Goal: Browse casually

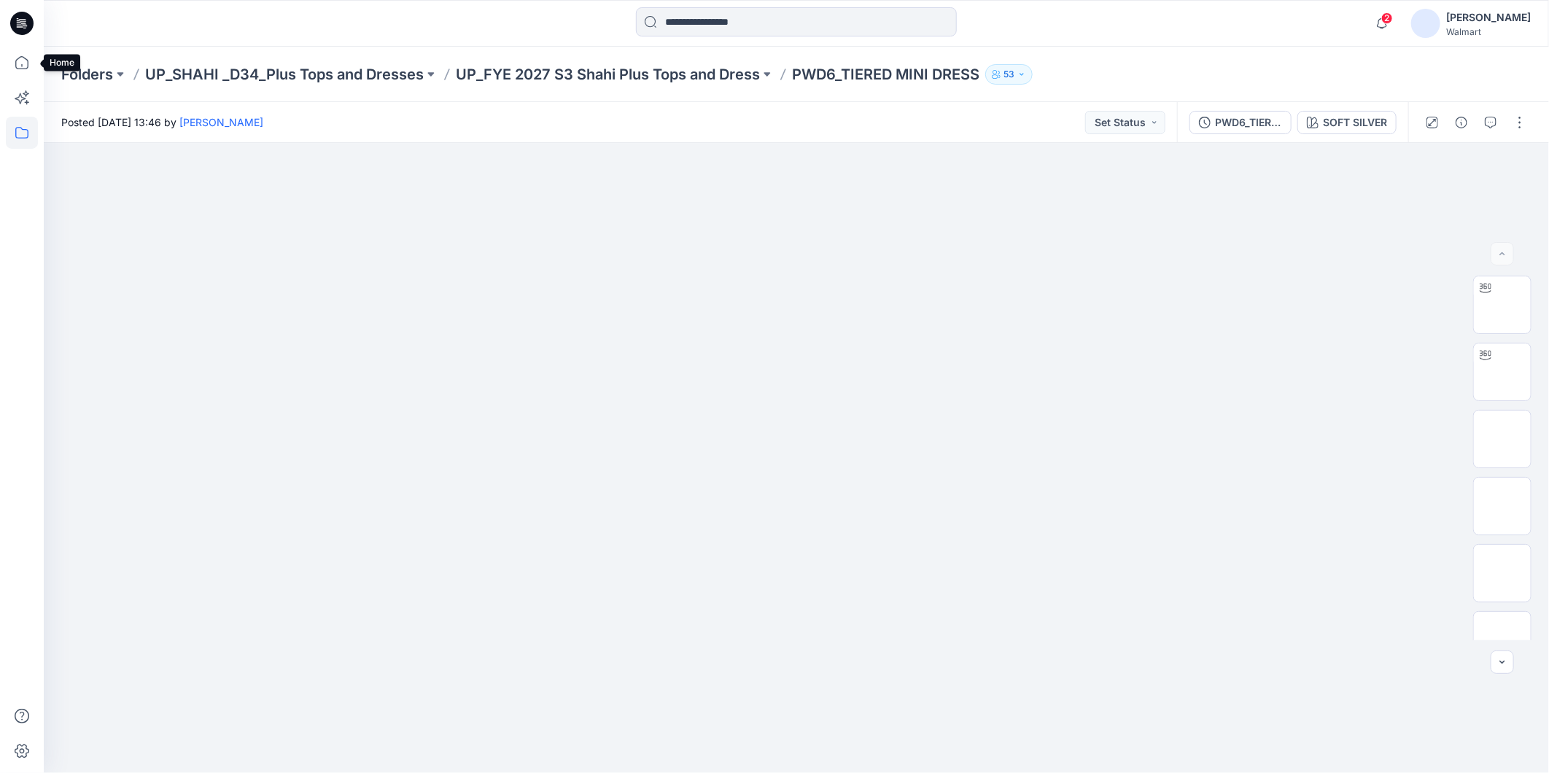
drag, startPoint x: 26, startPoint y: 63, endPoint x: 29, endPoint y: 124, distance: 61.4
click at [26, 63] on icon at bounding box center [22, 63] width 32 height 32
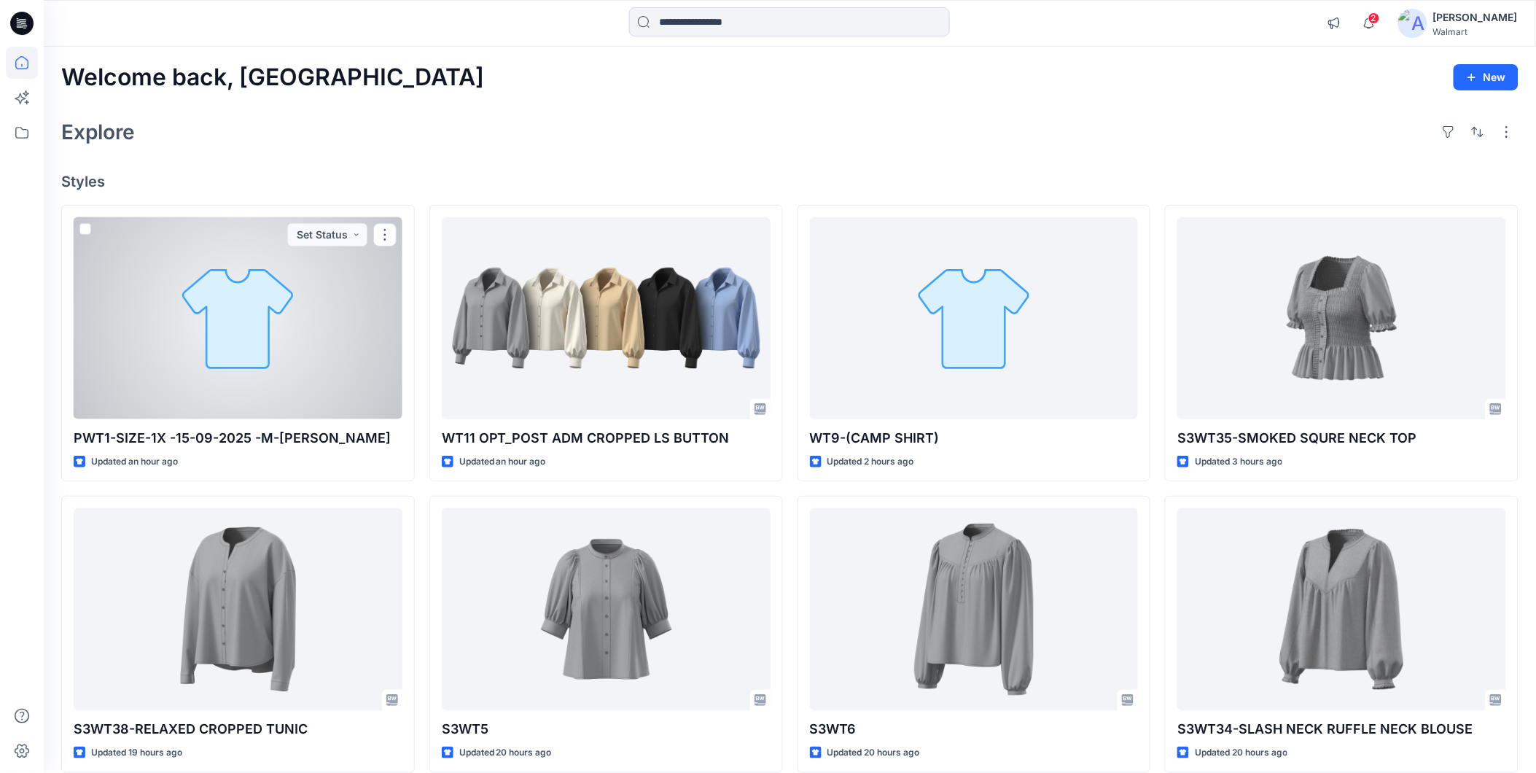
click at [237, 316] on div at bounding box center [238, 318] width 329 height 202
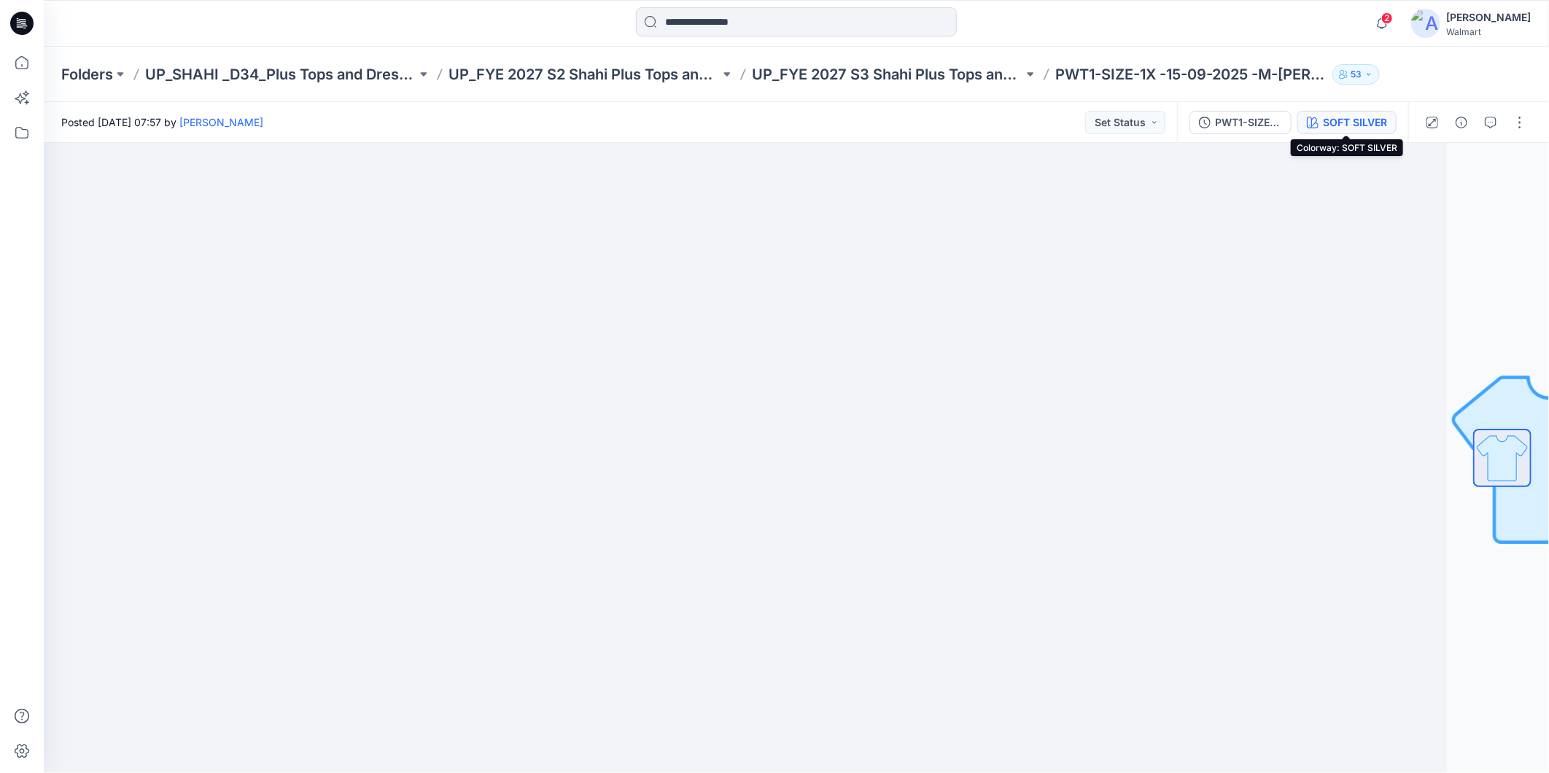
click at [1358, 122] on div "SOFT SILVER" at bounding box center [1355, 122] width 64 height 16
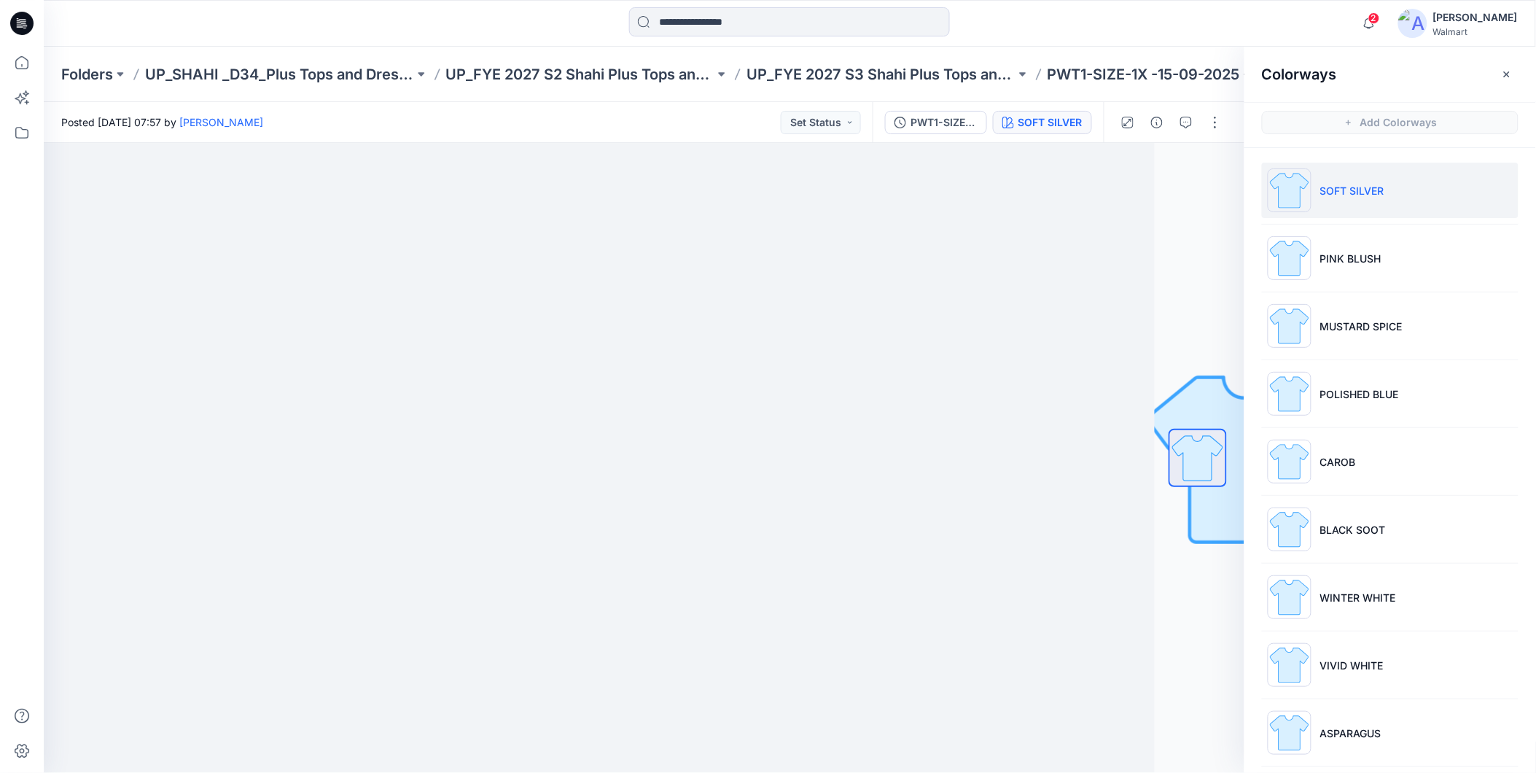
click at [1347, 192] on p "SOFT SILVER" at bounding box center [1352, 190] width 64 height 15
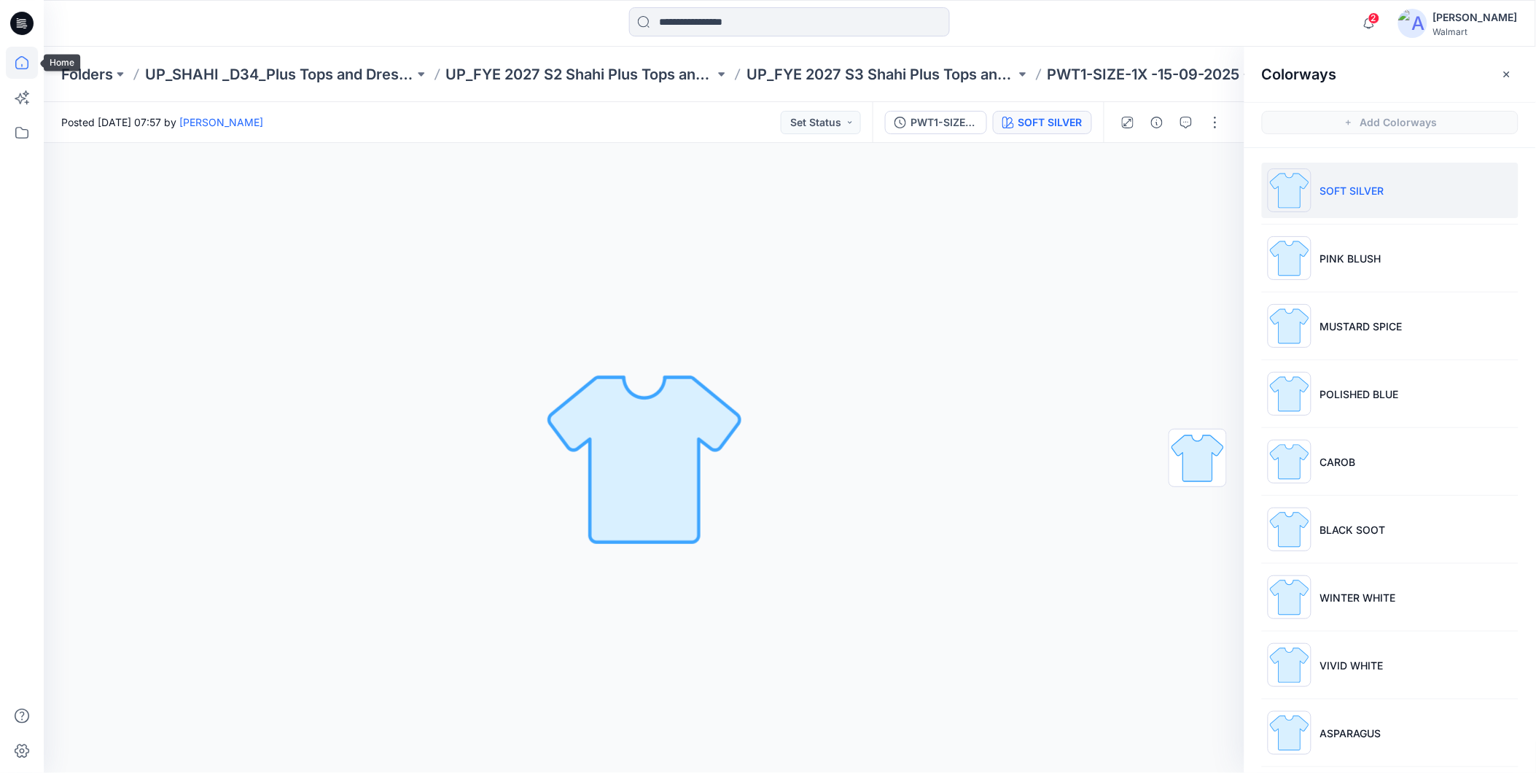
click at [27, 63] on icon at bounding box center [21, 62] width 13 height 13
